Goal: Transaction & Acquisition: Purchase product/service

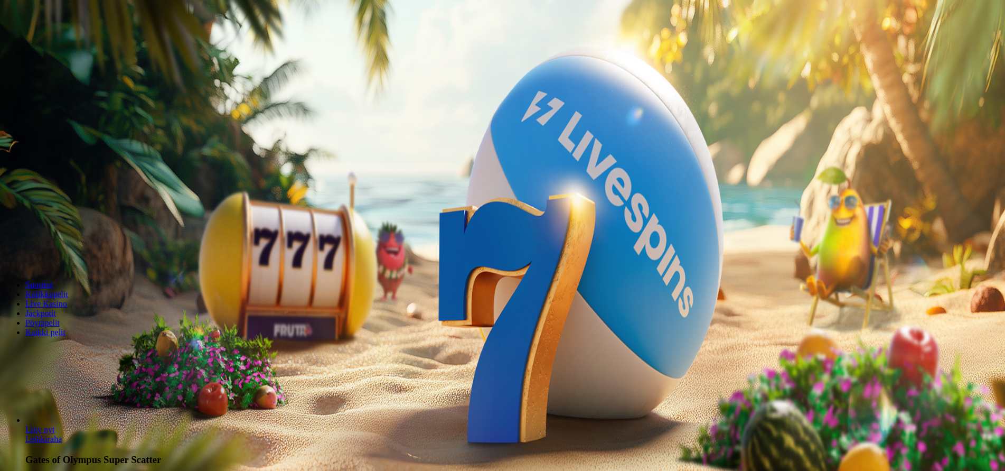
click at [56, 44] on button "Talletus € 0.00" at bounding box center [30, 38] width 52 height 11
click at [79, 242] on input "***" at bounding box center [41, 247] width 75 height 11
type input "*"
type input "**"
click at [76, 262] on button "TALLETA JA PELAA" at bounding box center [40, 267] width 72 height 11
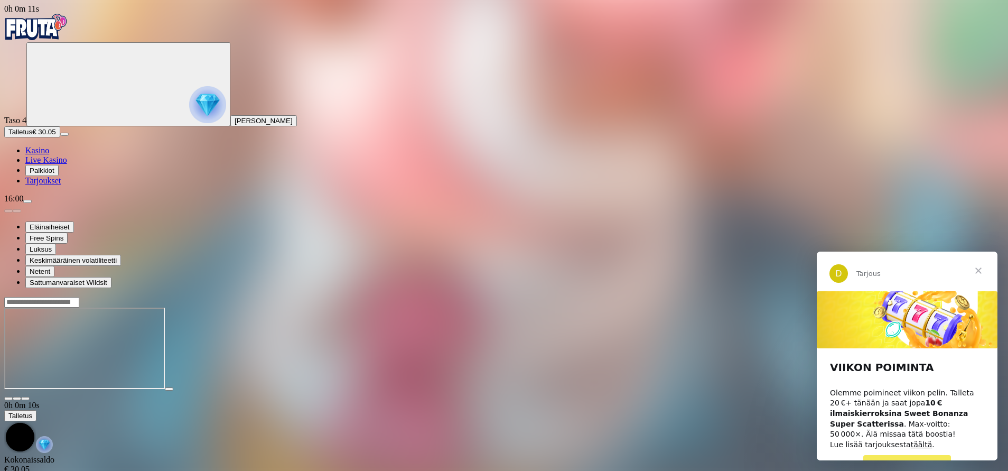
click at [978, 270] on span "Sulje" at bounding box center [978, 270] width 38 height 38
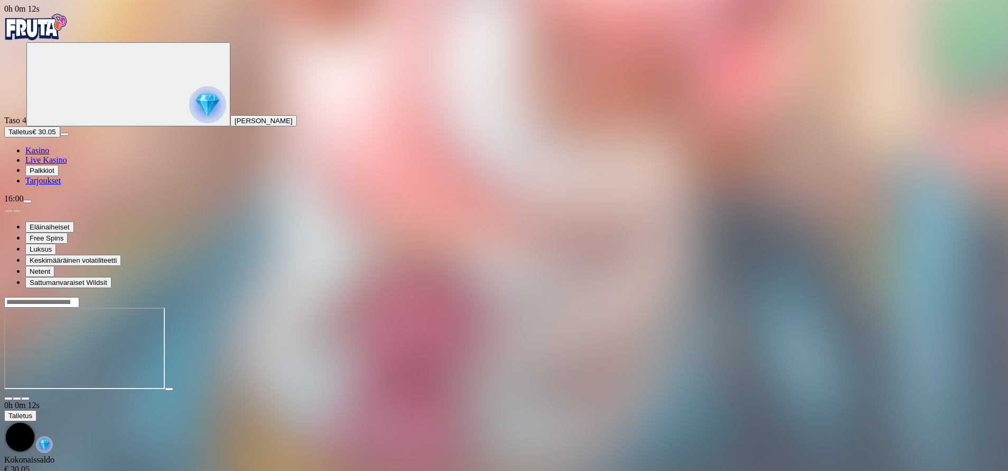
click at [25, 398] on span "fullscreen icon" at bounding box center [25, 398] width 0 height 0
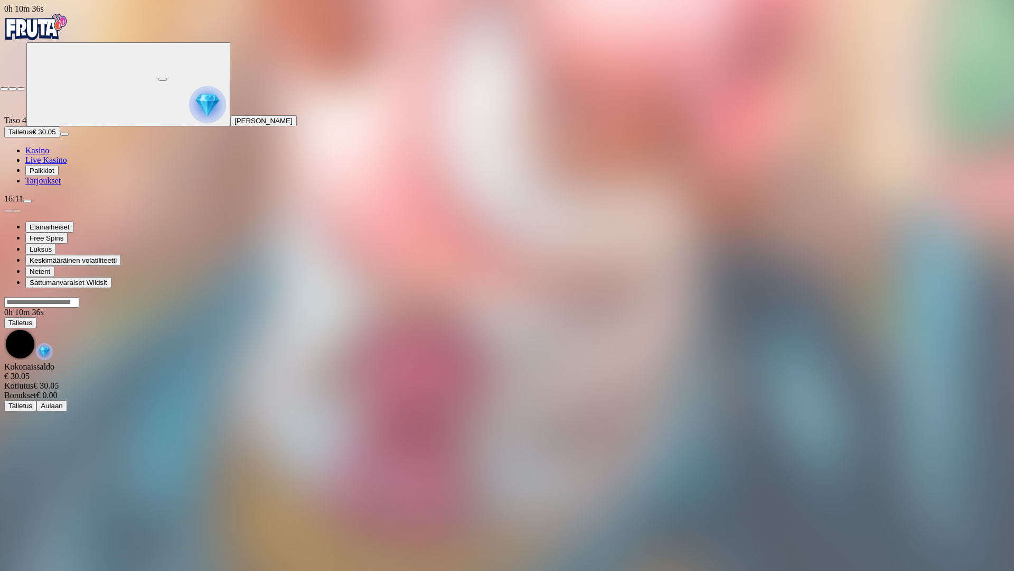
click at [21, 89] on span "fullscreen-exit icon" at bounding box center [21, 89] width 0 height 0
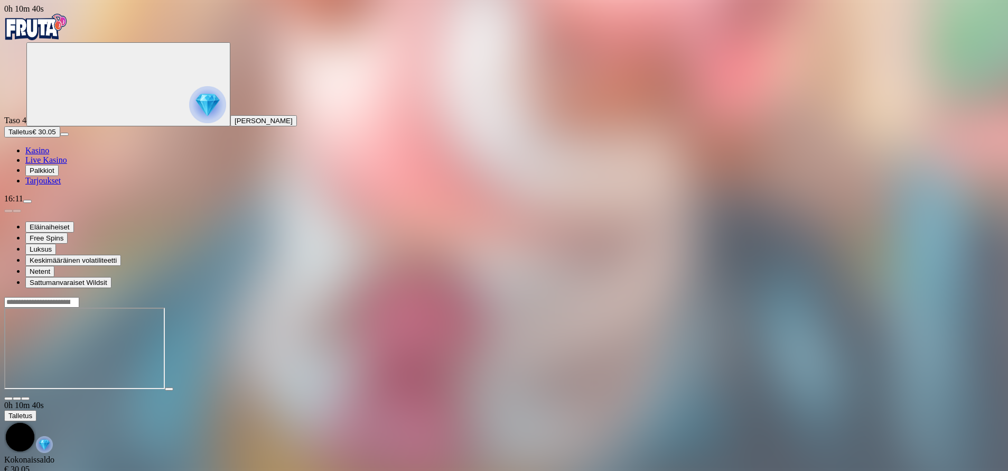
click at [49, 155] on span "Kasino" at bounding box center [37, 150] width 24 height 9
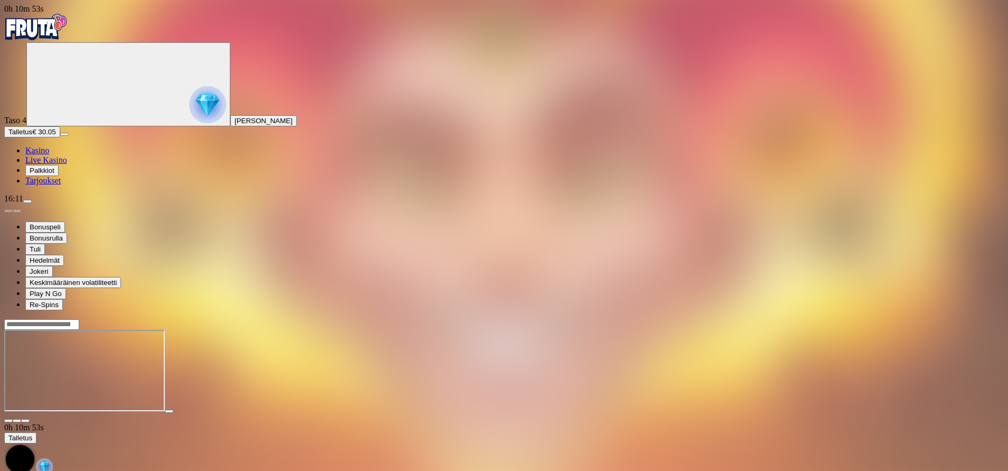
click at [918, 413] on div at bounding box center [503, 418] width 999 height 10
click at [25, 420] on span "fullscreen icon" at bounding box center [25, 420] width 0 height 0
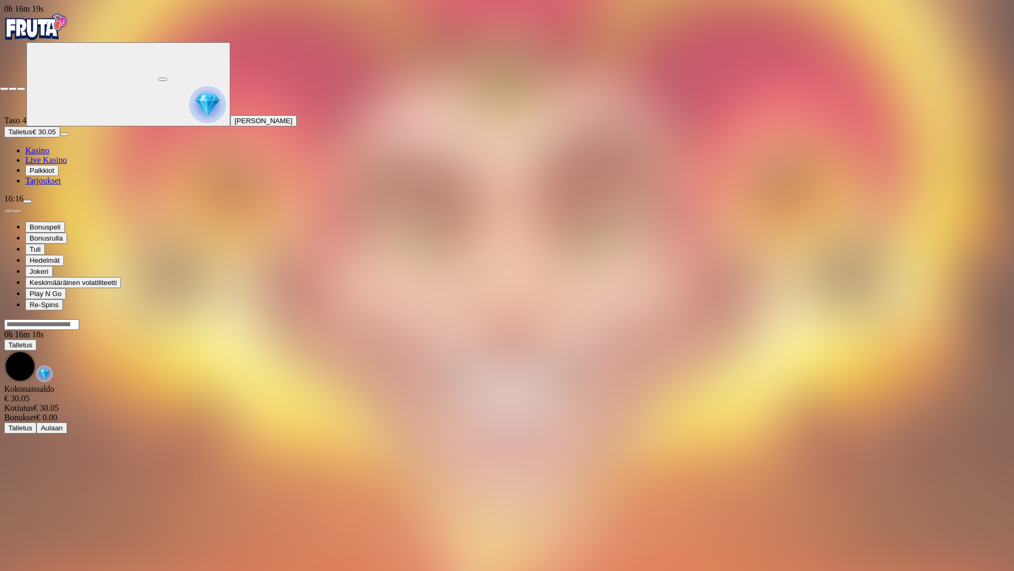
click at [21, 89] on span "fullscreen-exit icon" at bounding box center [21, 89] width 0 height 0
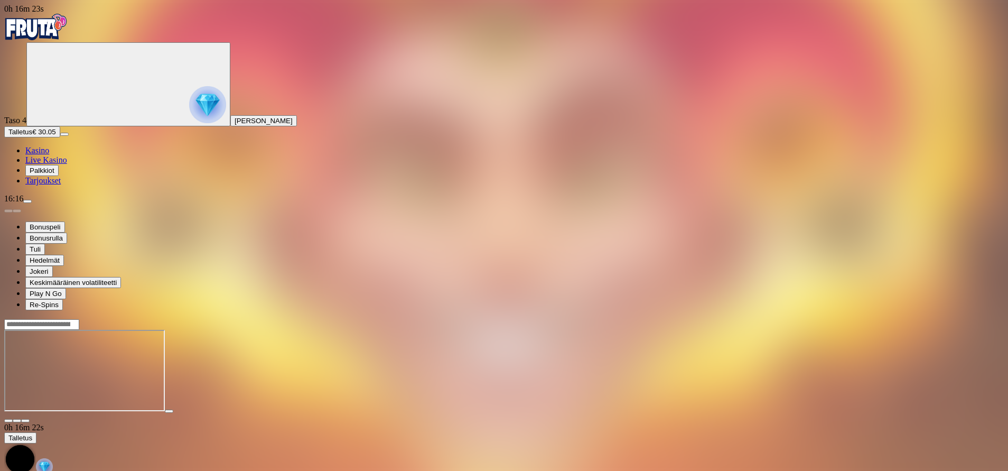
click at [49, 155] on span "Kasino" at bounding box center [37, 150] width 24 height 9
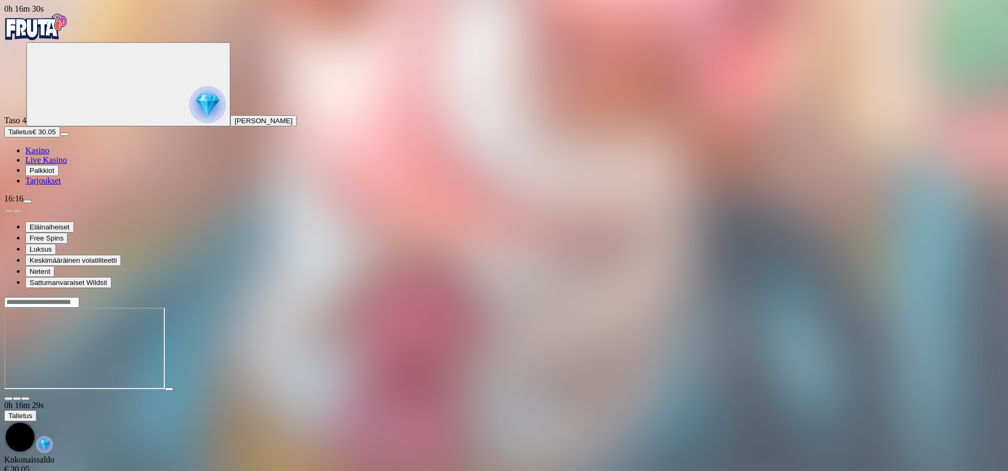
click at [25, 398] on span "fullscreen icon" at bounding box center [25, 398] width 0 height 0
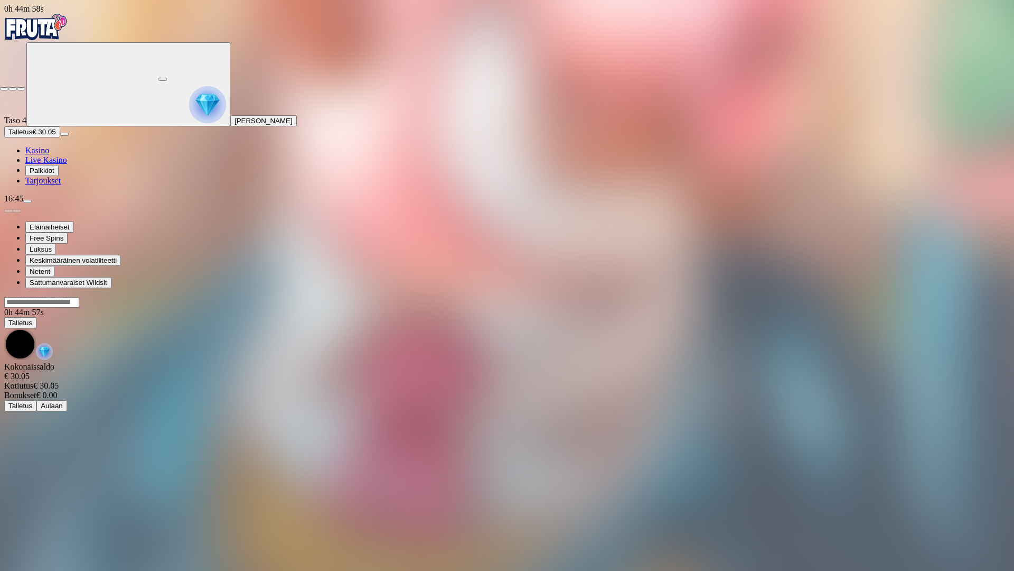
click at [21, 89] on span "fullscreen-exit icon" at bounding box center [21, 89] width 0 height 0
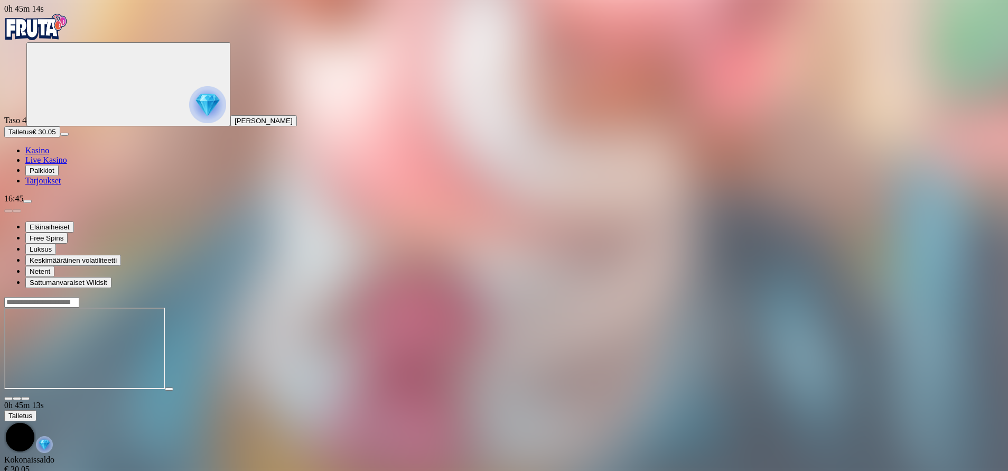
click at [49, 155] on span "Kasino" at bounding box center [37, 150] width 24 height 9
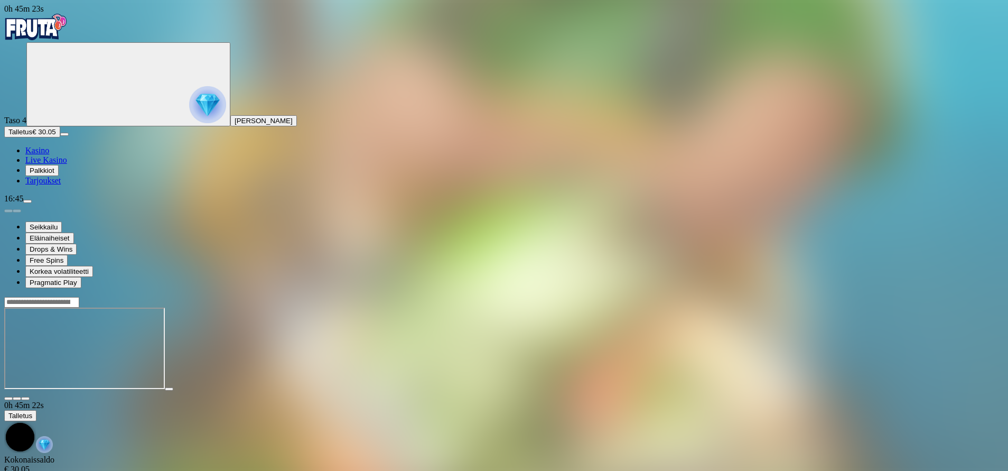
drag, startPoint x: 917, startPoint y: 102, endPoint x: 920, endPoint y: 161, distance: 58.7
click at [25, 398] on span "fullscreen icon" at bounding box center [25, 398] width 0 height 0
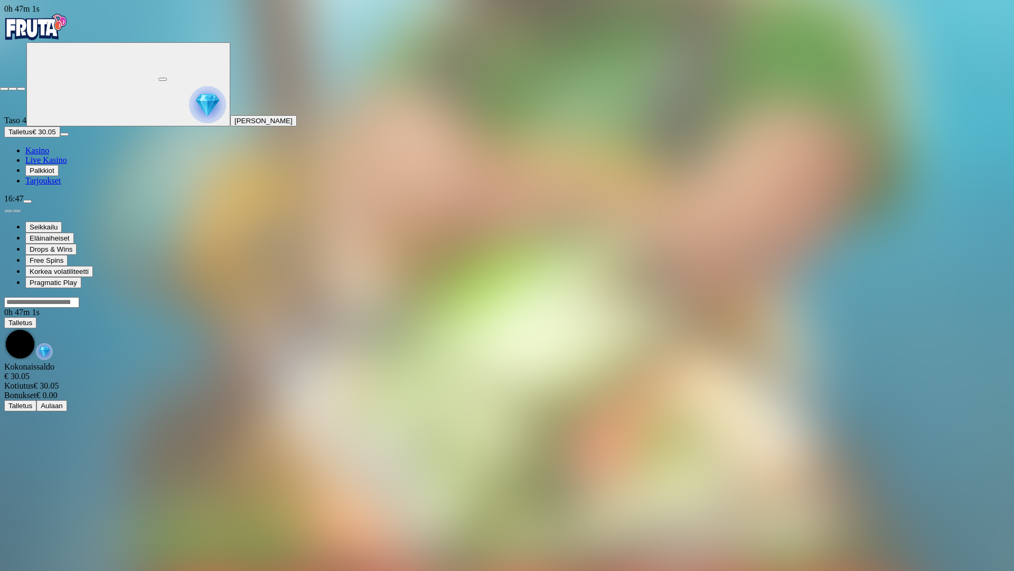
click at [21, 89] on span "fullscreen-exit icon" at bounding box center [21, 89] width 0 height 0
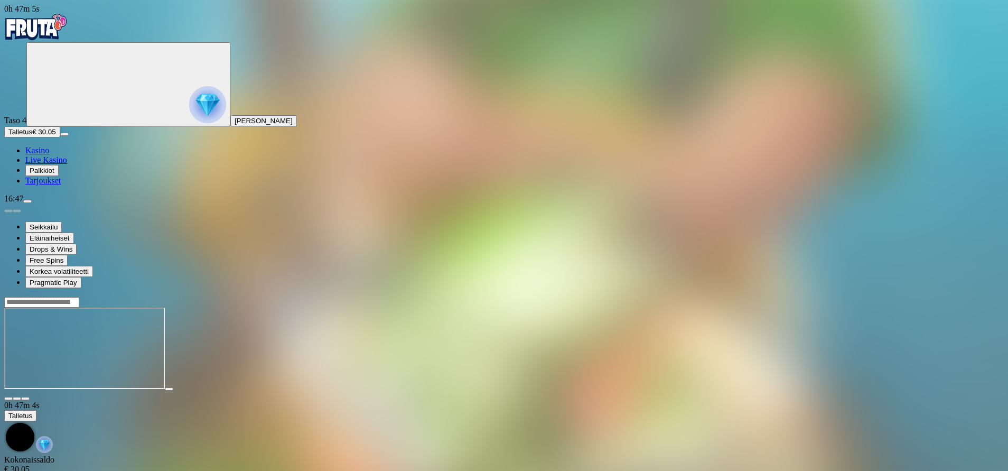
click at [49, 155] on span "Kasino" at bounding box center [37, 150] width 24 height 9
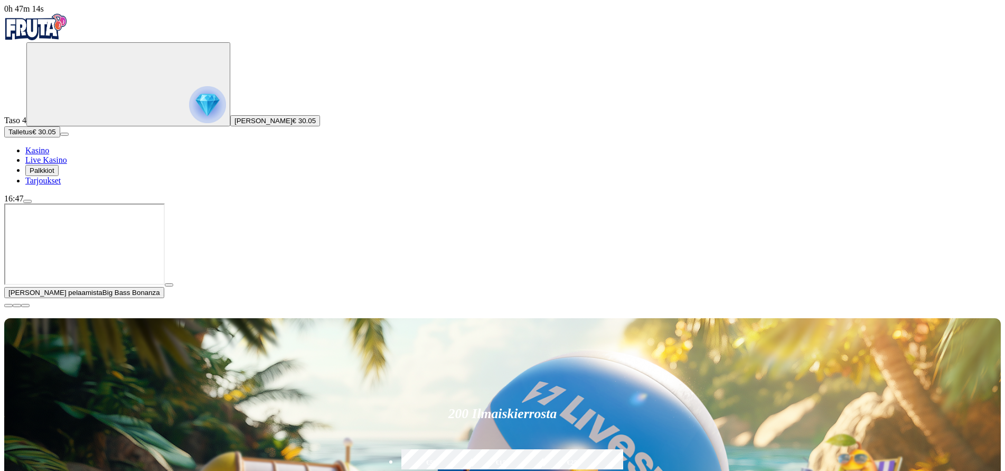
type input "******"
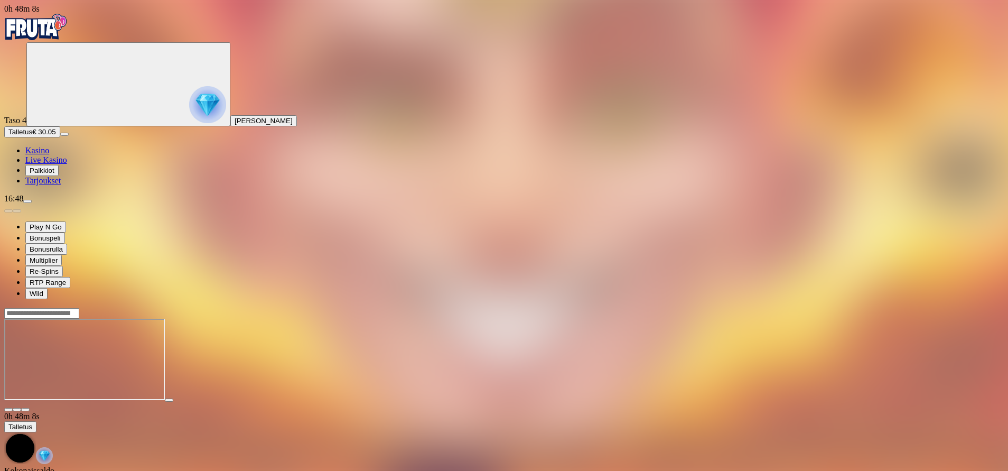
click at [25, 409] on span "fullscreen icon" at bounding box center [25, 409] width 0 height 0
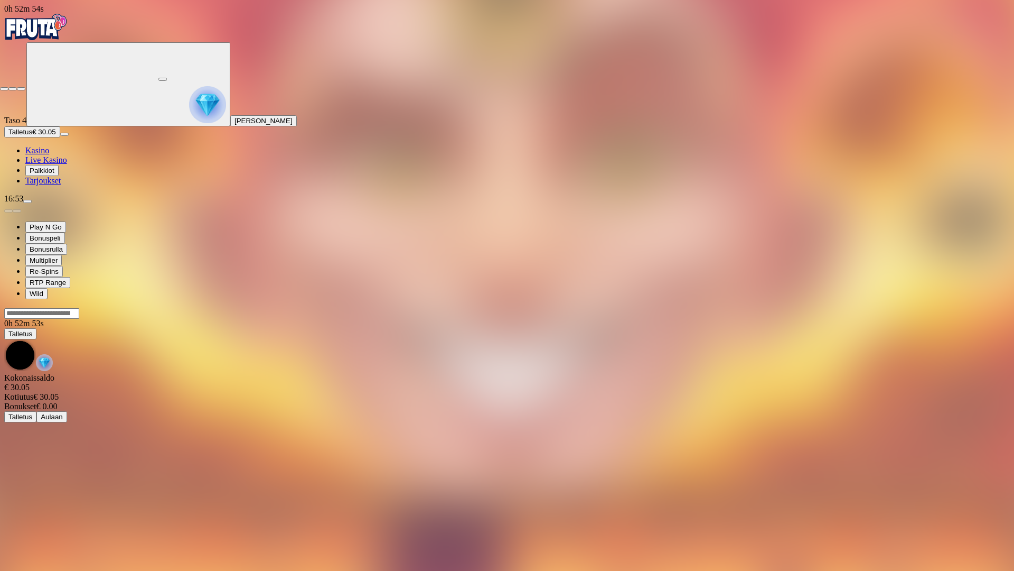
click at [21, 89] on span "fullscreen-exit icon" at bounding box center [21, 89] width 0 height 0
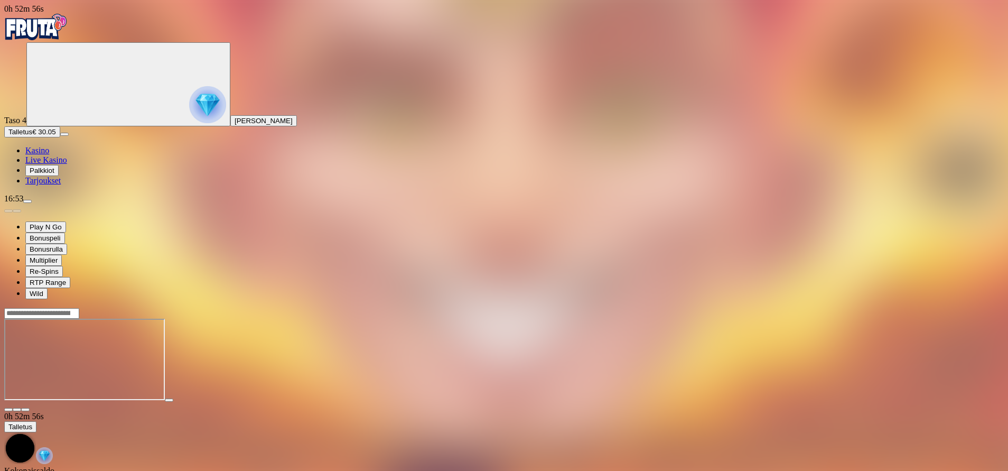
click at [49, 155] on span "Kasino" at bounding box center [37, 150] width 24 height 9
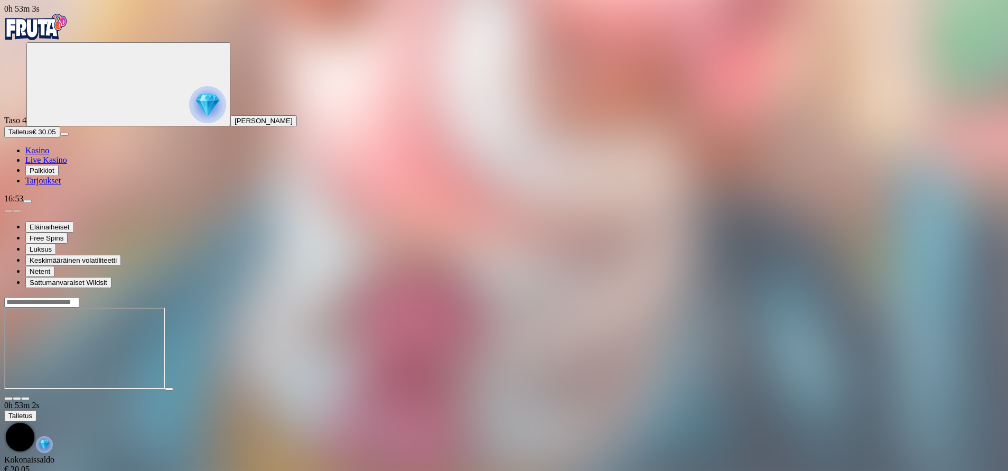
click at [25, 398] on span "fullscreen icon" at bounding box center [25, 398] width 0 height 0
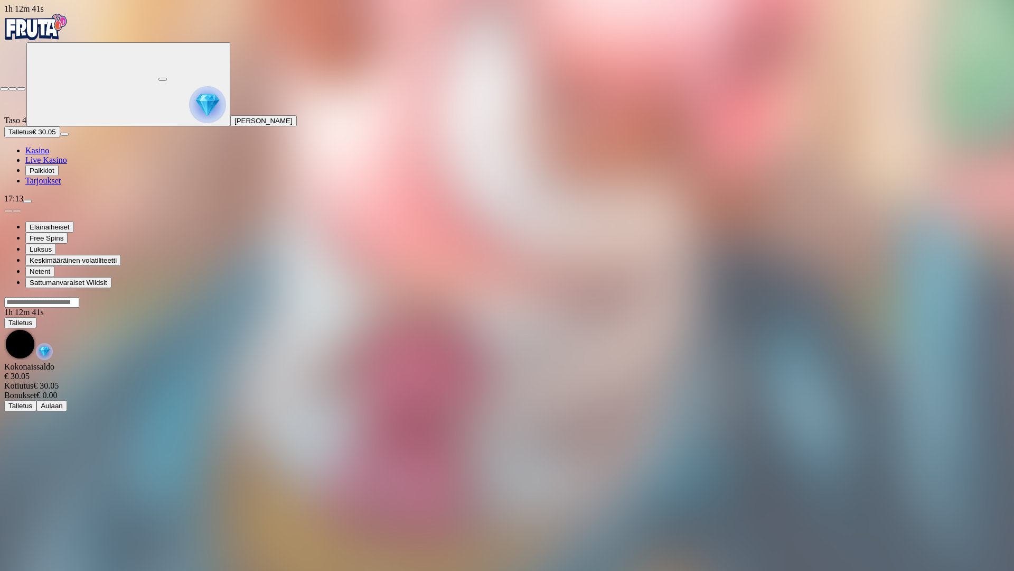
click at [21, 89] on span "fullscreen-exit icon" at bounding box center [21, 89] width 0 height 0
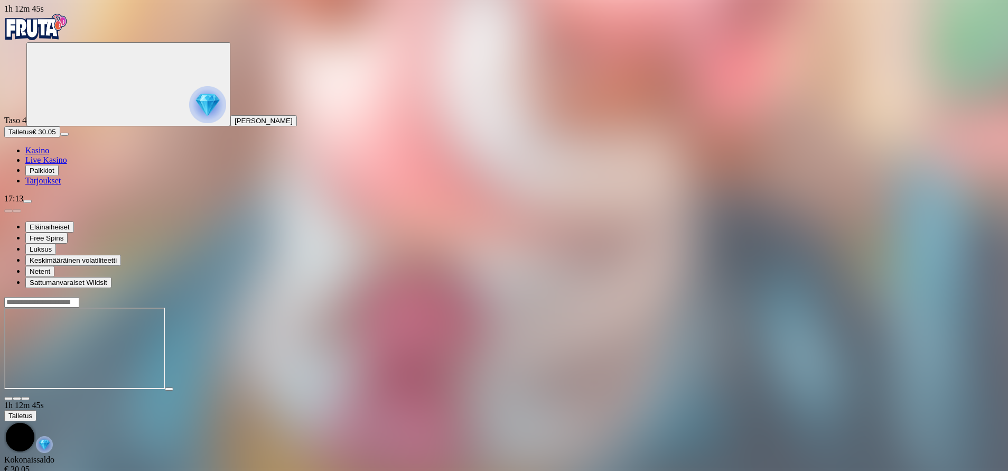
click at [49, 155] on span "Kasino" at bounding box center [37, 150] width 24 height 9
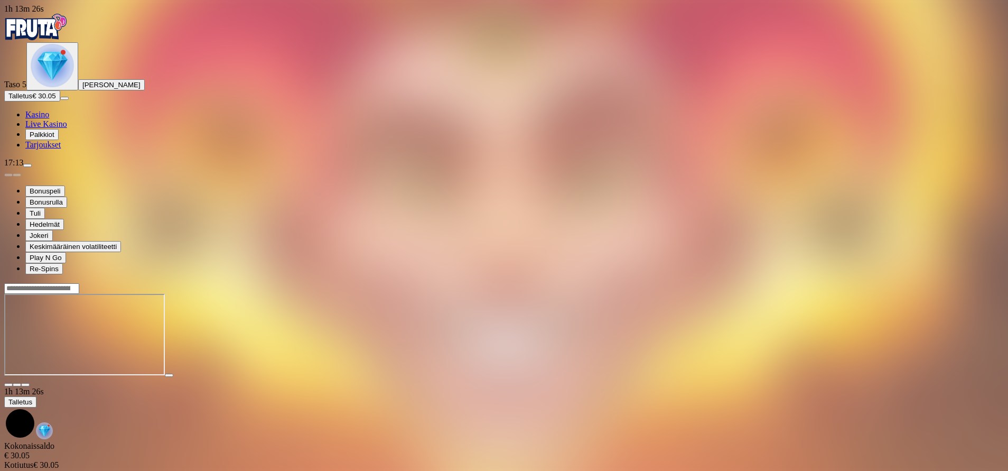
click at [25, 385] on span "fullscreen icon" at bounding box center [25, 385] width 0 height 0
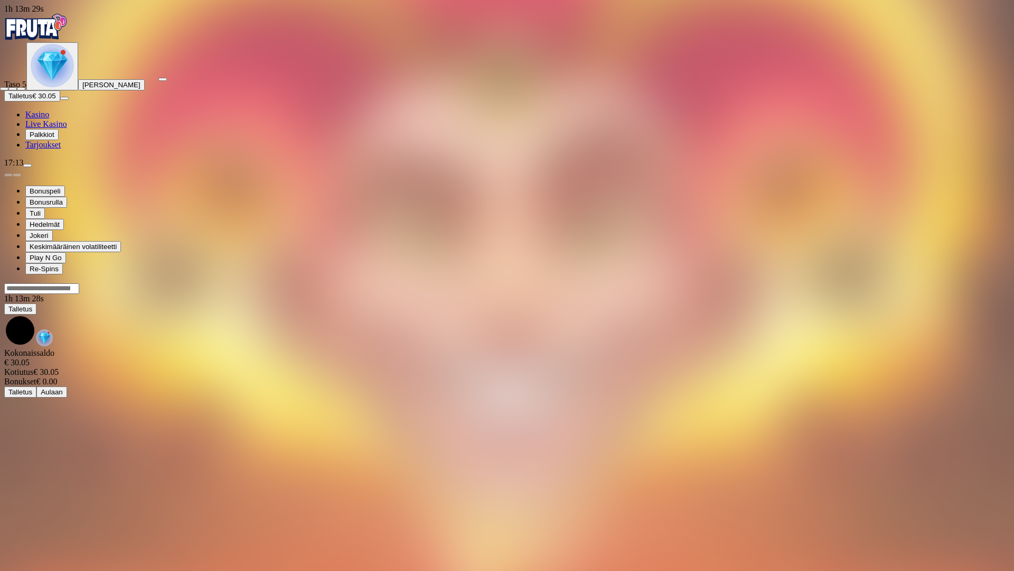
click at [21, 89] on span "fullscreen-exit icon" at bounding box center [21, 89] width 0 height 0
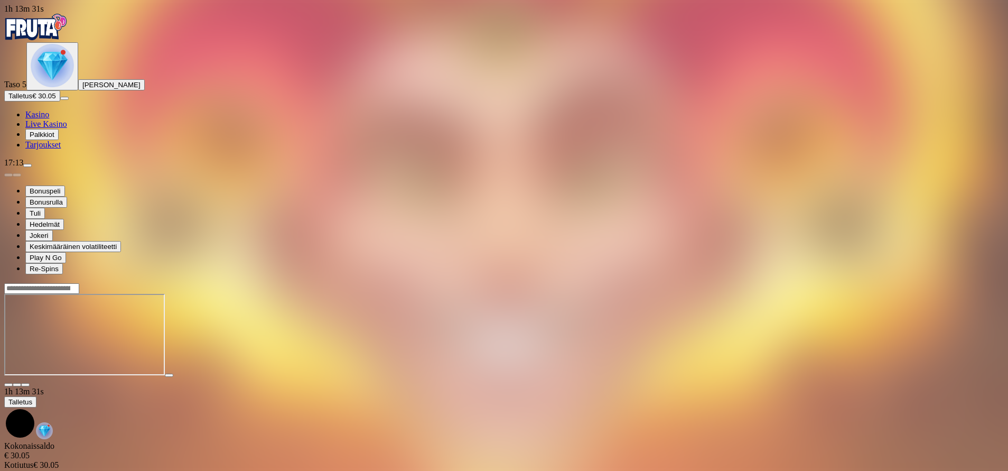
click at [61, 87] on img "Primary" at bounding box center [52, 65] width 43 height 43
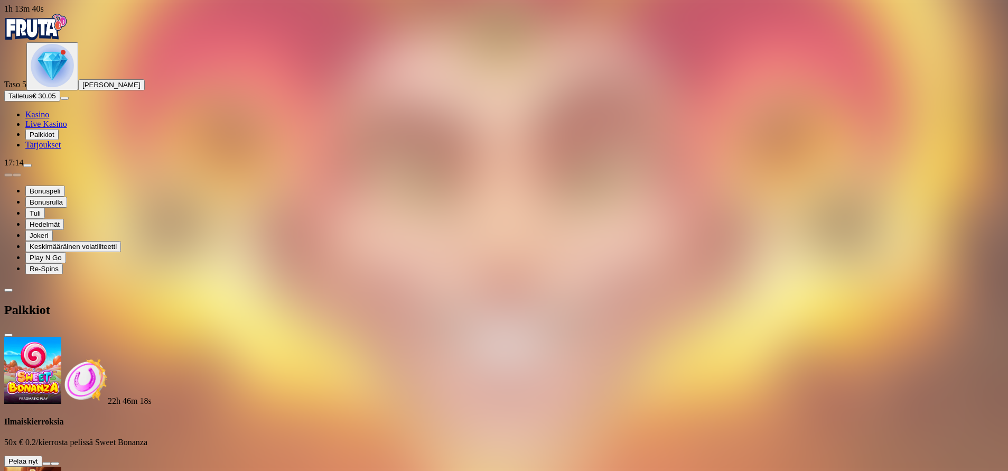
click at [51, 462] on button at bounding box center [46, 463] width 8 height 3
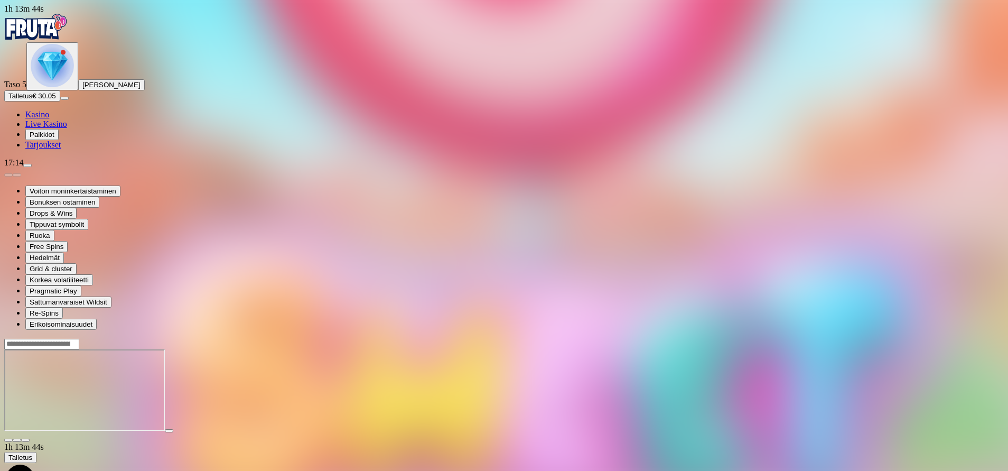
click at [25, 440] on span "fullscreen icon" at bounding box center [25, 440] width 0 height 0
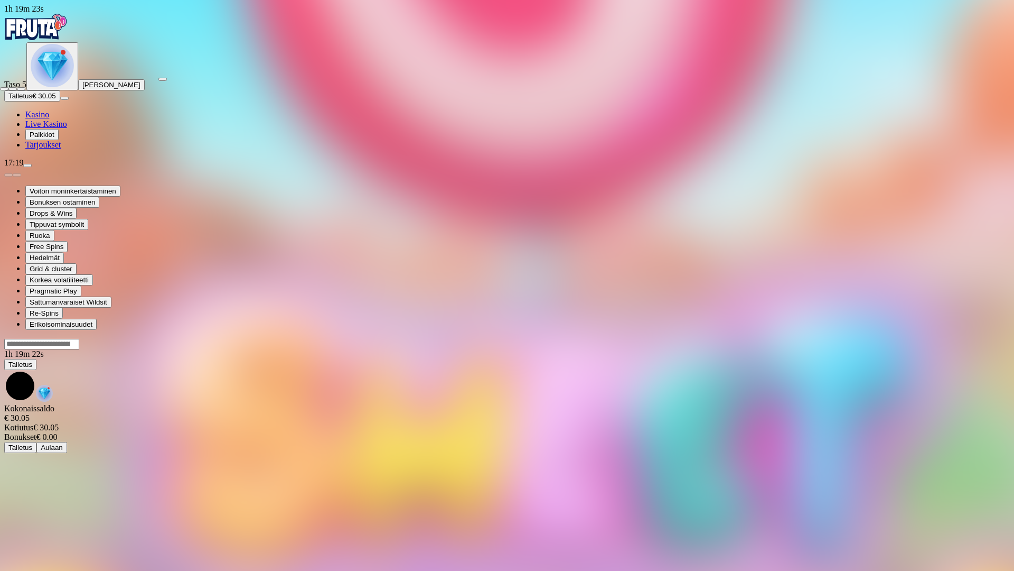
click at [21, 89] on span "fullscreen-exit icon" at bounding box center [21, 89] width 0 height 0
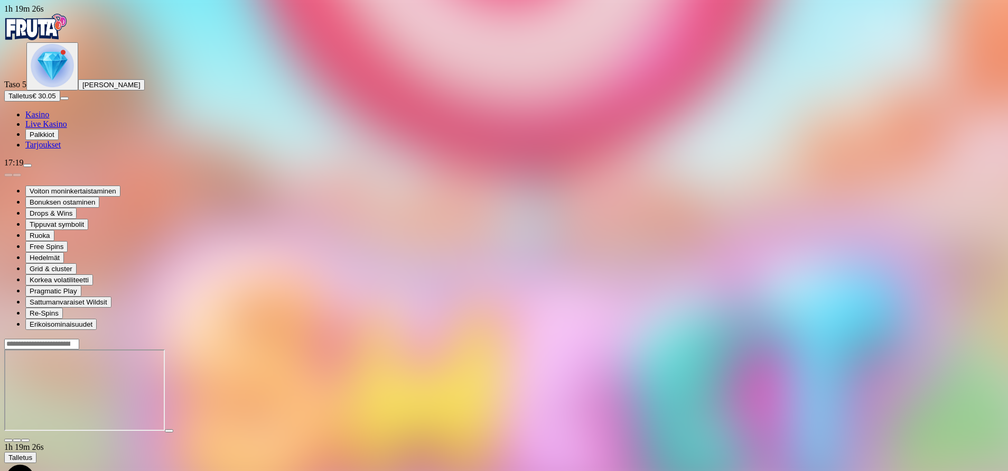
click at [58, 87] on img "Primary" at bounding box center [52, 65] width 43 height 43
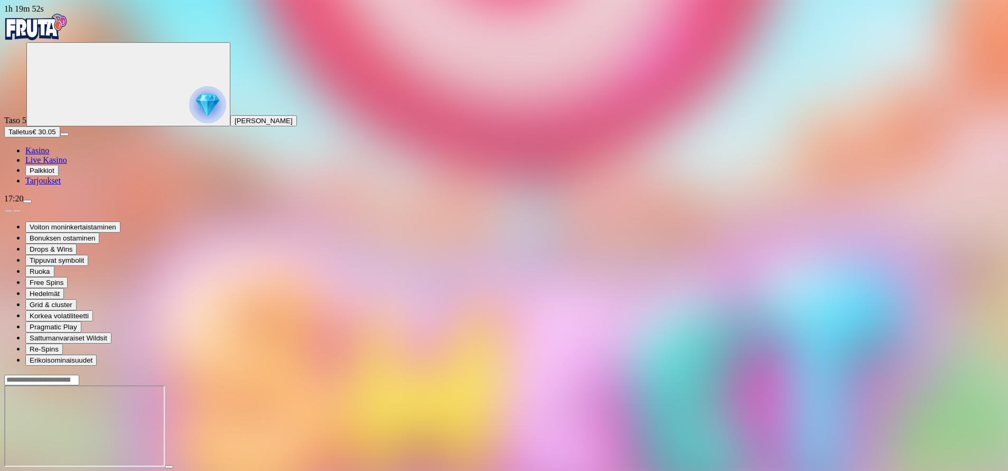
click at [189, 104] on img "Primary" at bounding box center [207, 104] width 37 height 37
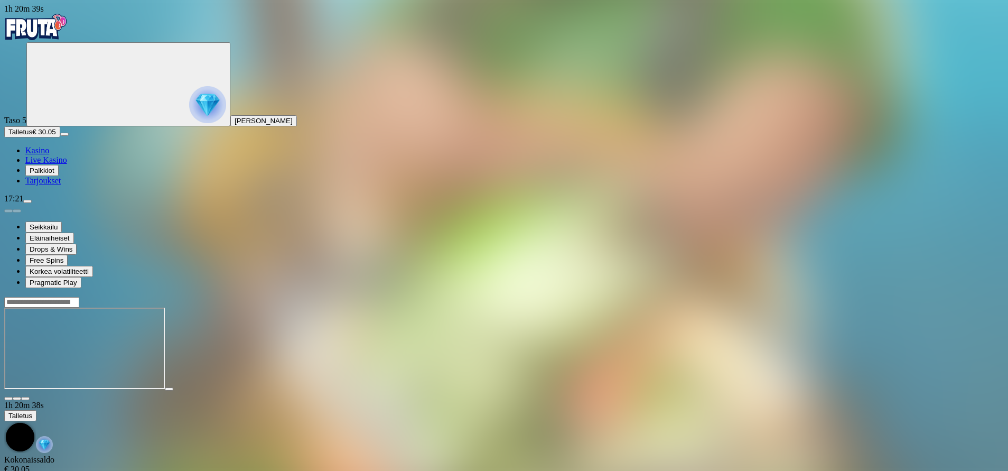
click at [49, 155] on span "Kasino" at bounding box center [37, 150] width 24 height 9
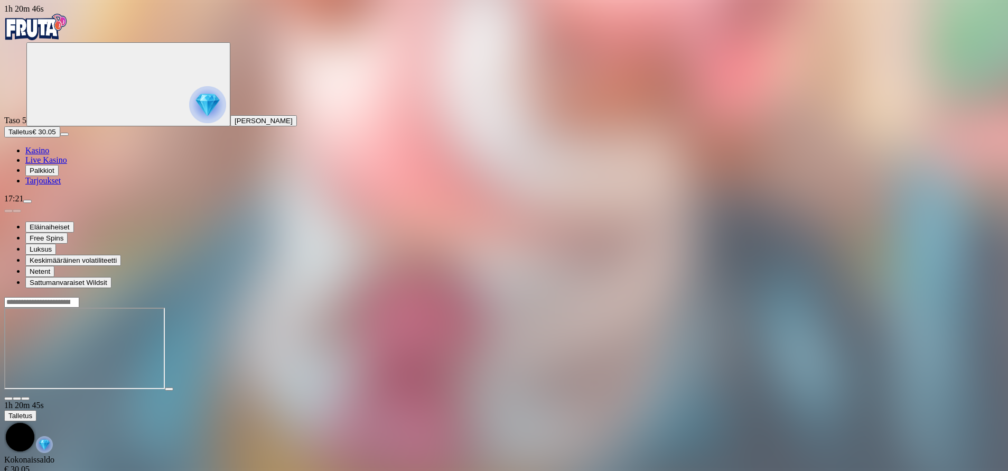
click at [25, 398] on span "fullscreen icon" at bounding box center [25, 398] width 0 height 0
